Goal: Task Accomplishment & Management: Manage account settings

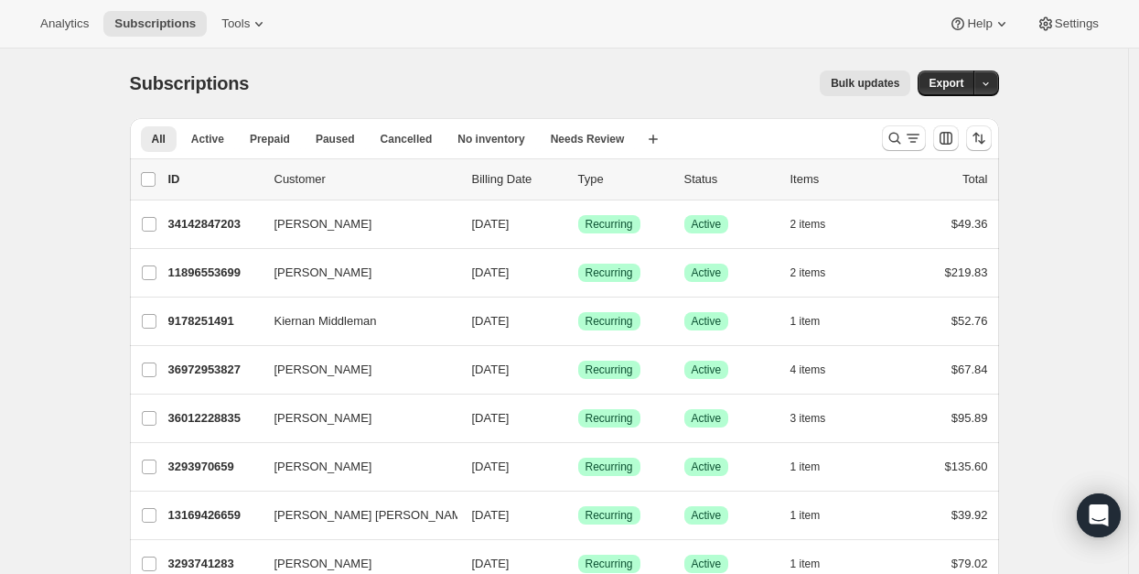
click at [597, 80] on div "Bulk updates" at bounding box center [591, 83] width 640 height 26
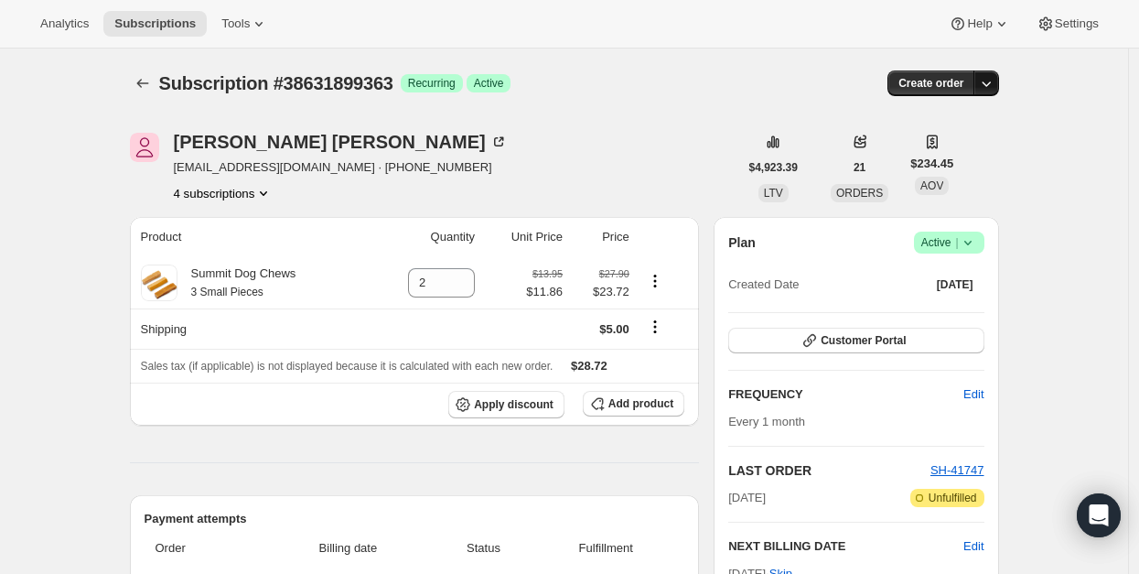
click at [999, 84] on button "button" at bounding box center [986, 83] width 26 height 26
click at [977, 246] on icon at bounding box center [968, 242] width 18 height 18
click at [974, 306] on span "Cancel subscription" at bounding box center [947, 310] width 103 height 14
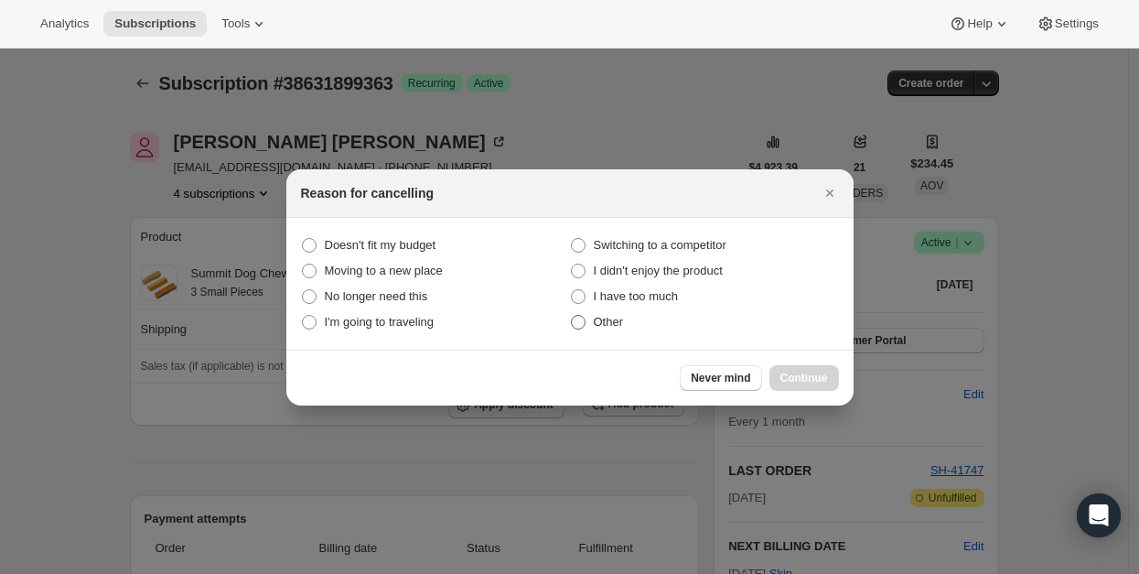
click at [615, 317] on span "Other" at bounding box center [609, 322] width 30 height 14
click at [572, 316] on input "Other" at bounding box center [571, 315] width 1 height 1
radio input "true"
click at [828, 378] on button "Continue" at bounding box center [804, 378] width 70 height 26
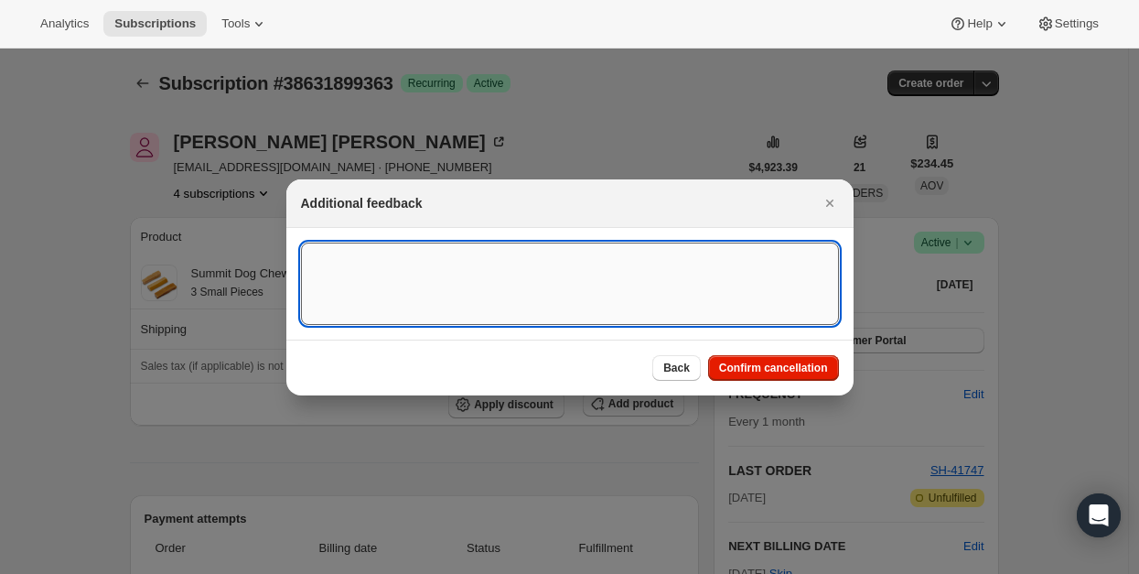
click at [473, 276] on textarea ":rbk:" at bounding box center [570, 283] width 538 height 82
type textarea "Mistake in ordering"
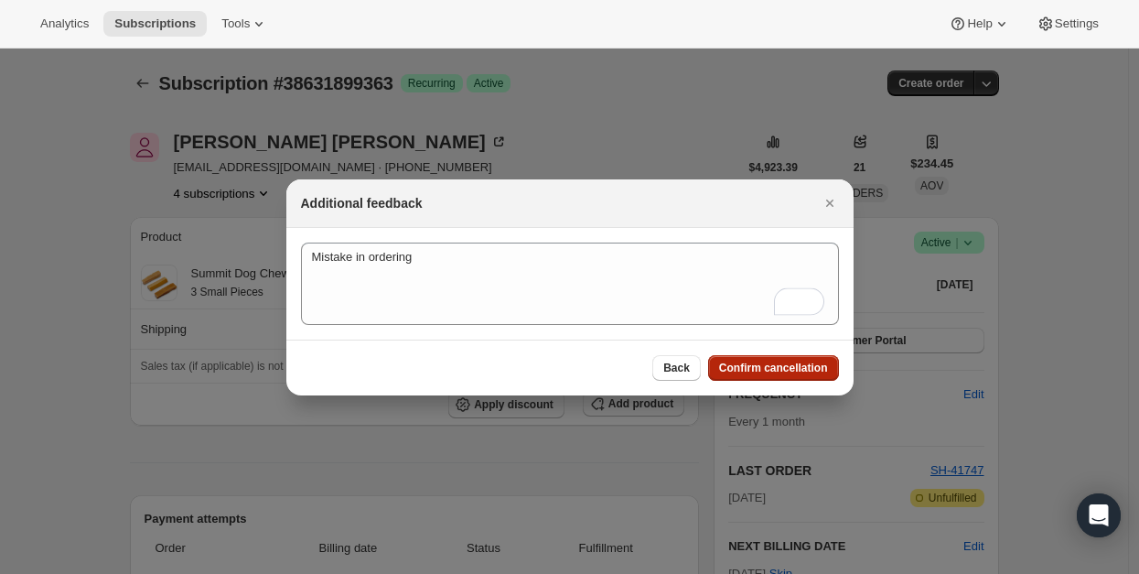
click at [791, 376] on button "Confirm cancellation" at bounding box center [773, 368] width 131 height 26
